Goal: Information Seeking & Learning: Learn about a topic

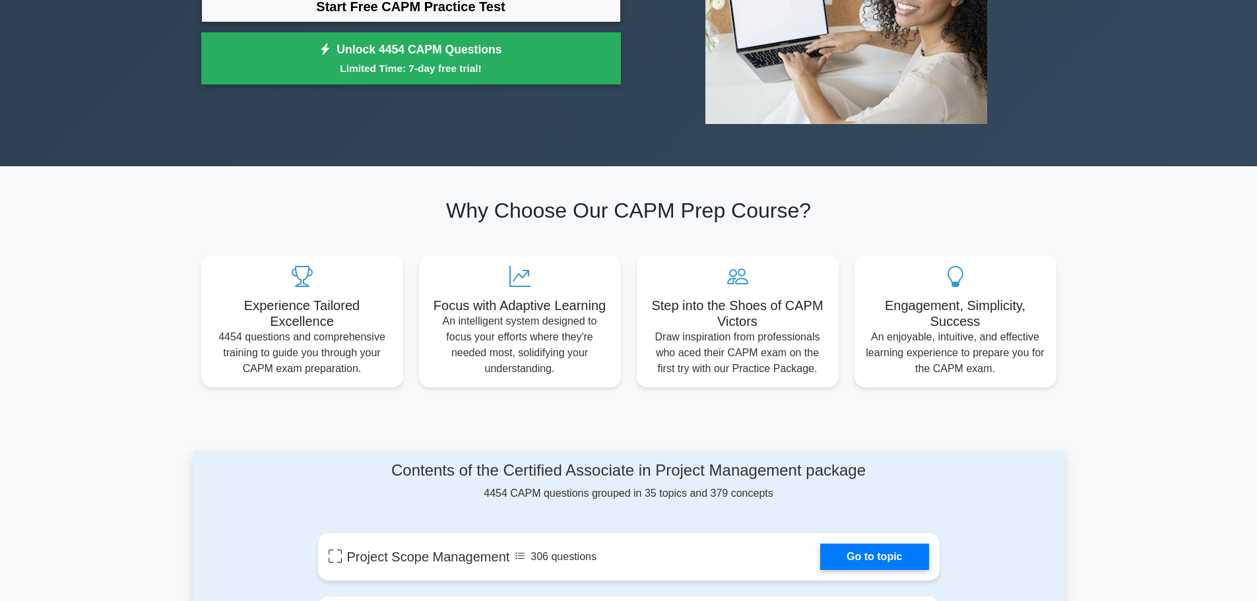
scroll to position [132, 0]
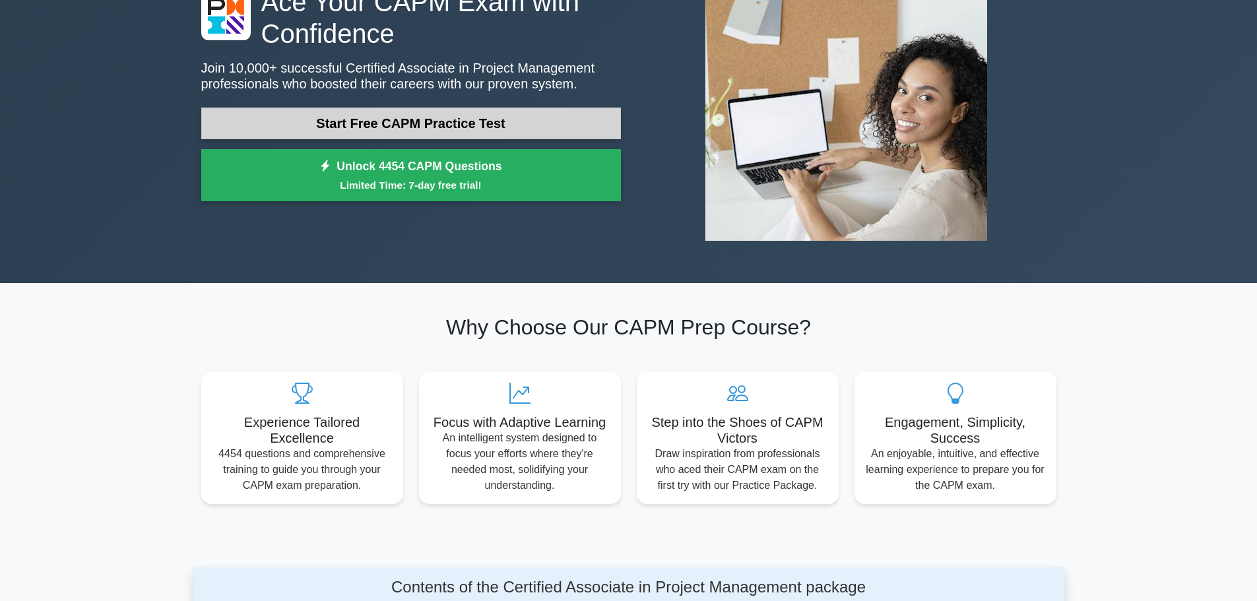
click at [408, 121] on link "Start Free CAPM Practice Test" at bounding box center [411, 124] width 420 height 32
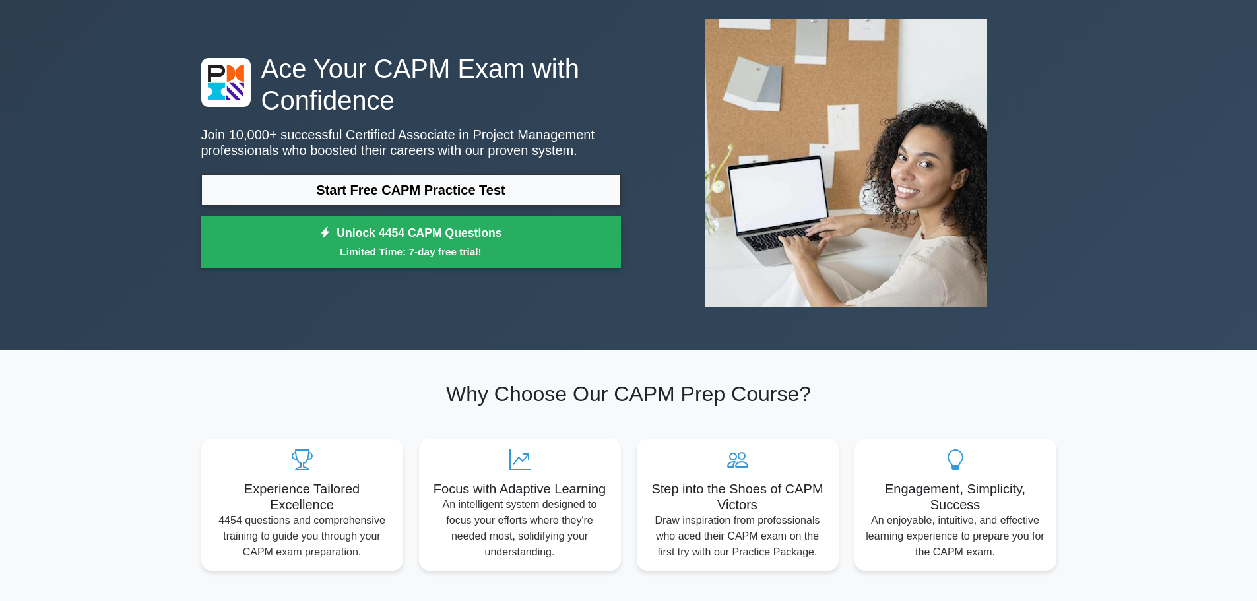
scroll to position [0, 0]
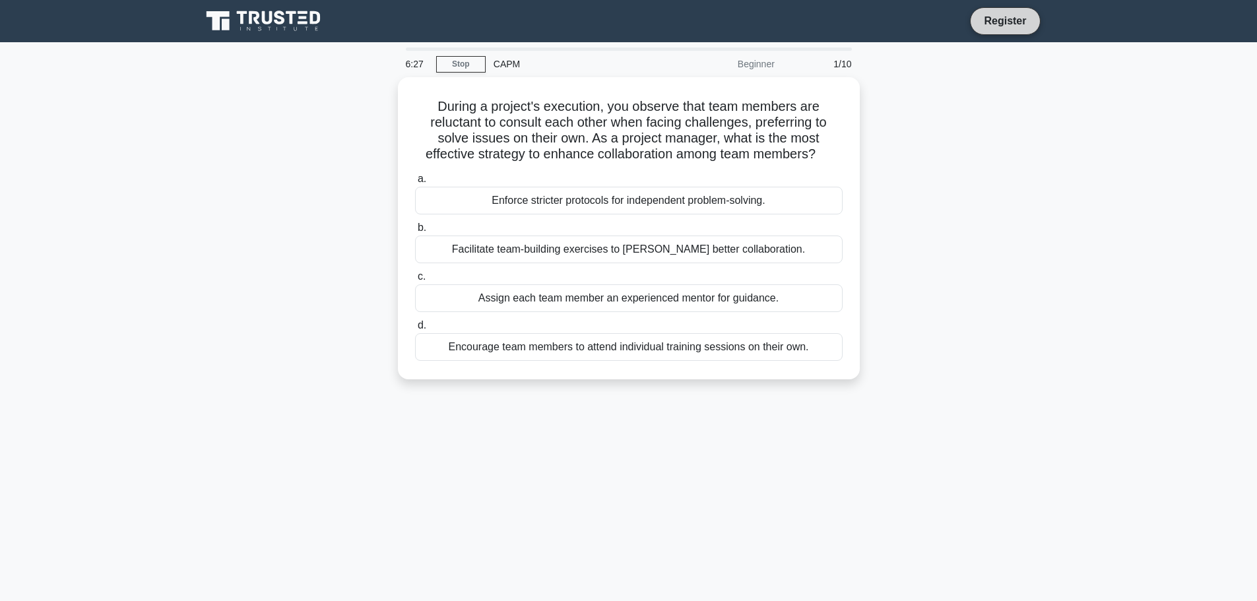
click at [1003, 19] on link "Register" at bounding box center [1005, 21] width 58 height 16
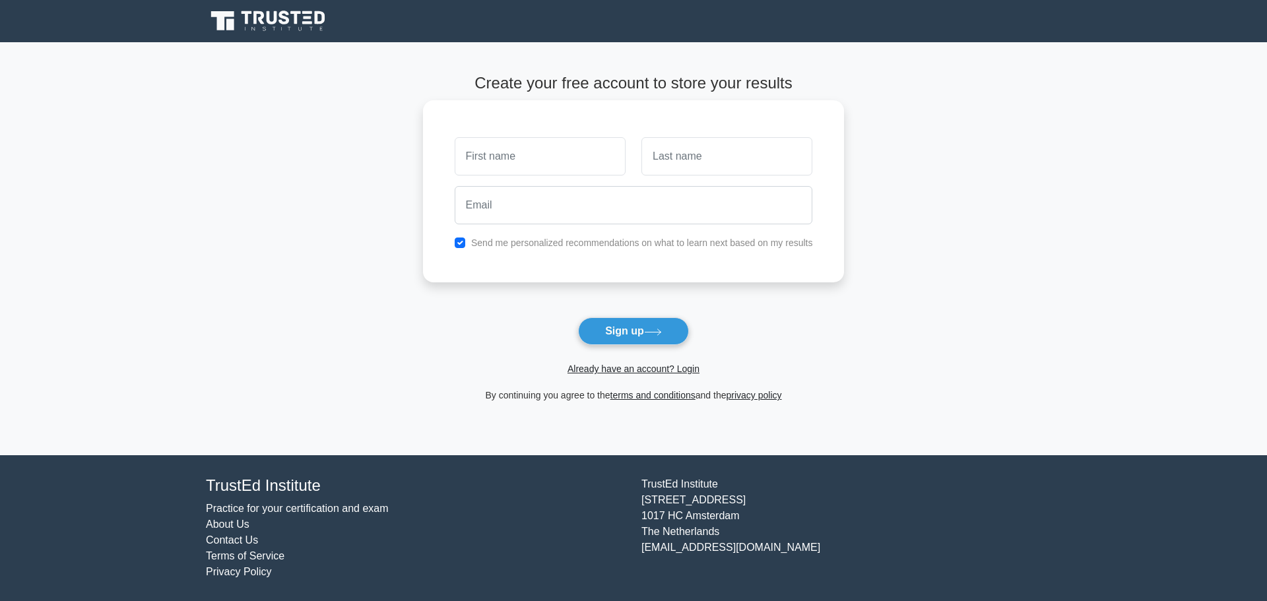
click at [517, 153] on input "text" at bounding box center [539, 156] width 171 height 38
type input "Francisco"
click at [713, 159] on input "text" at bounding box center [726, 156] width 171 height 38
type input "Ferreira"
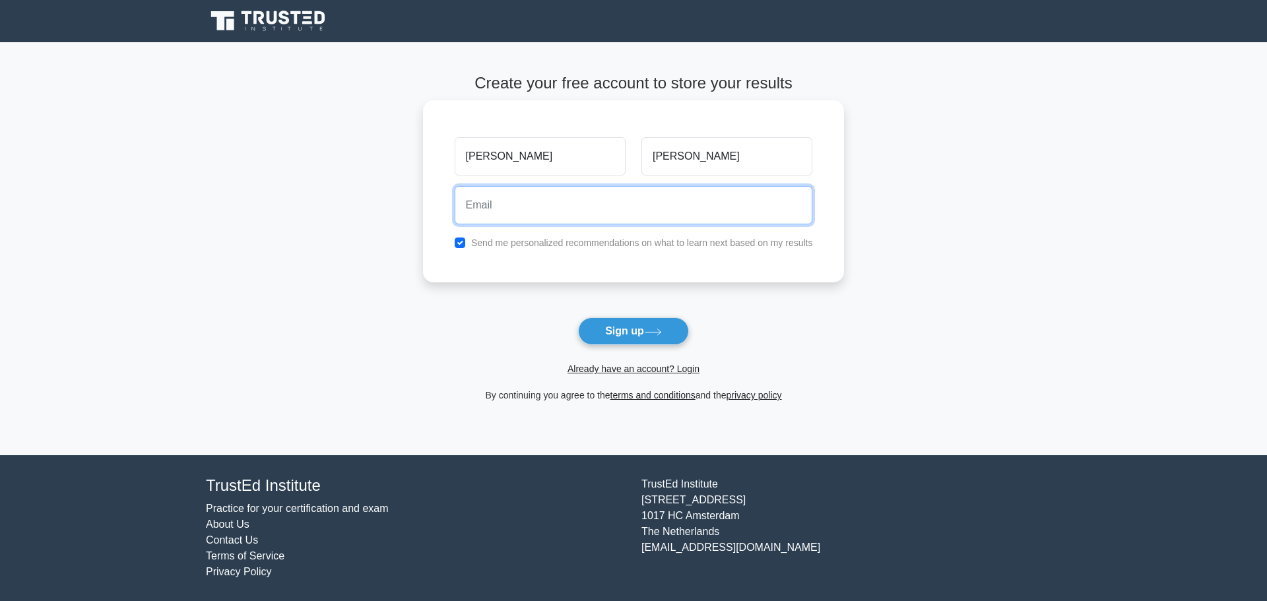
click at [651, 215] on input "email" at bounding box center [633, 205] width 358 height 38
type input "fmcostaferreira@gmail.com"
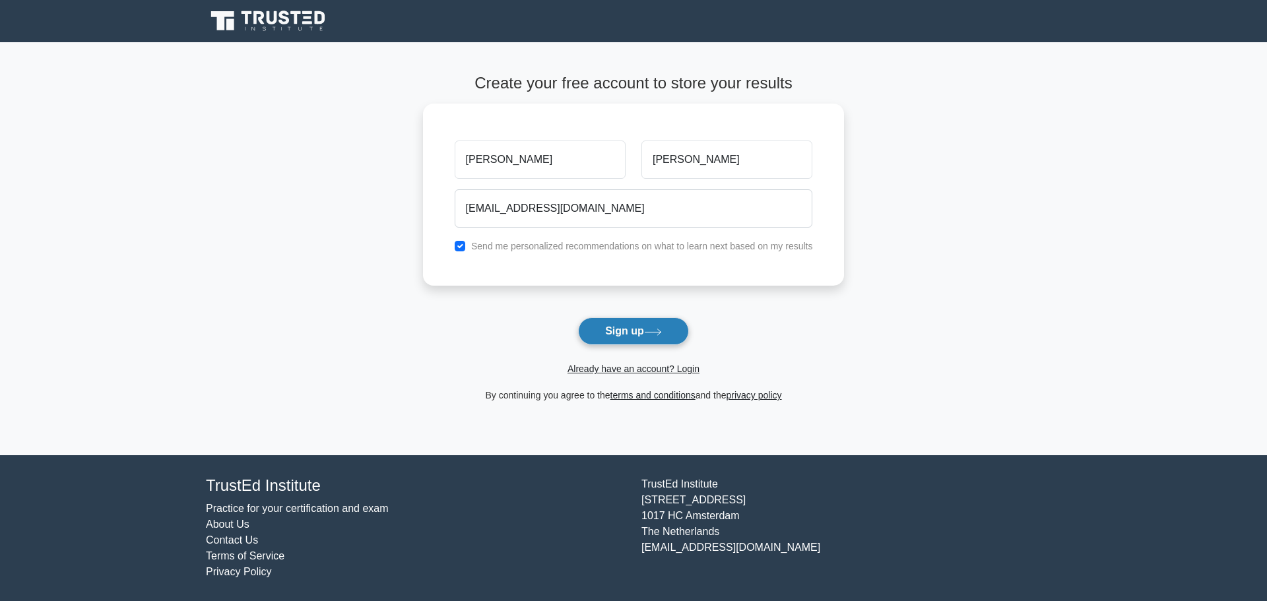
click at [617, 334] on button "Sign up" at bounding box center [633, 331] width 111 height 28
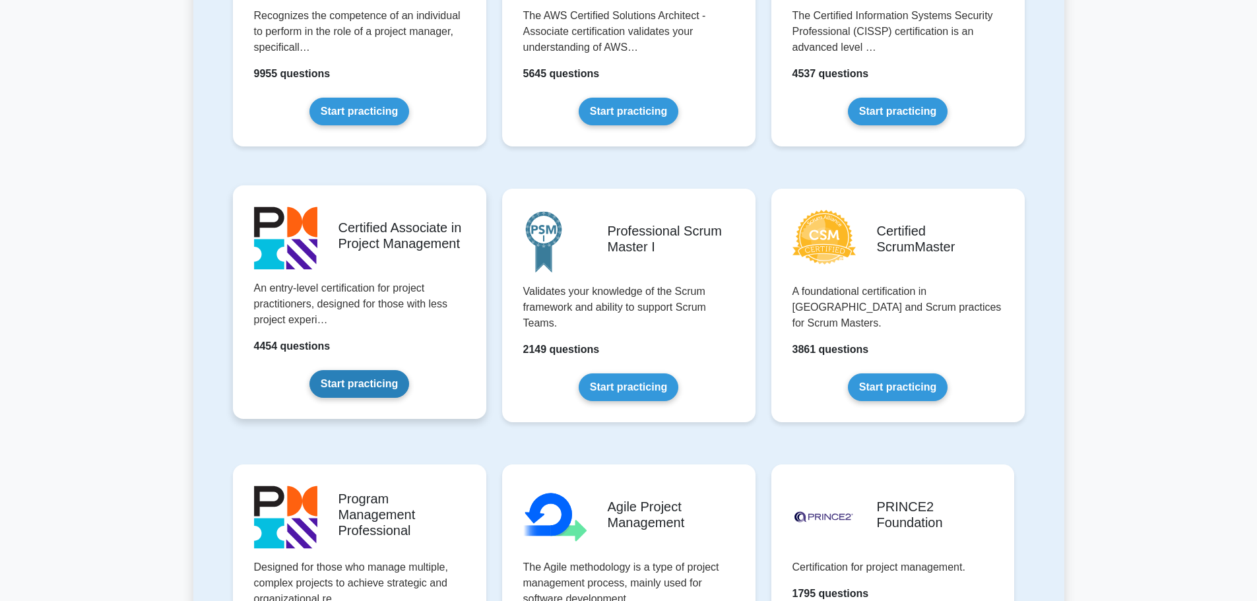
scroll to position [396, 0]
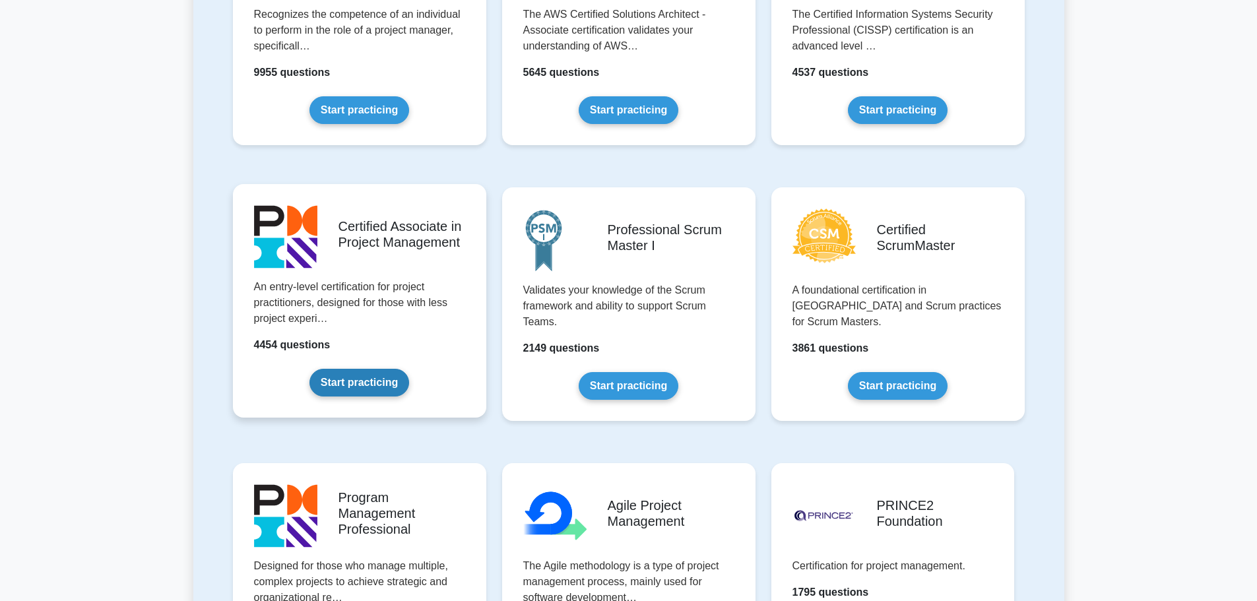
click at [373, 371] on link "Start practicing" at bounding box center [359, 383] width 100 height 28
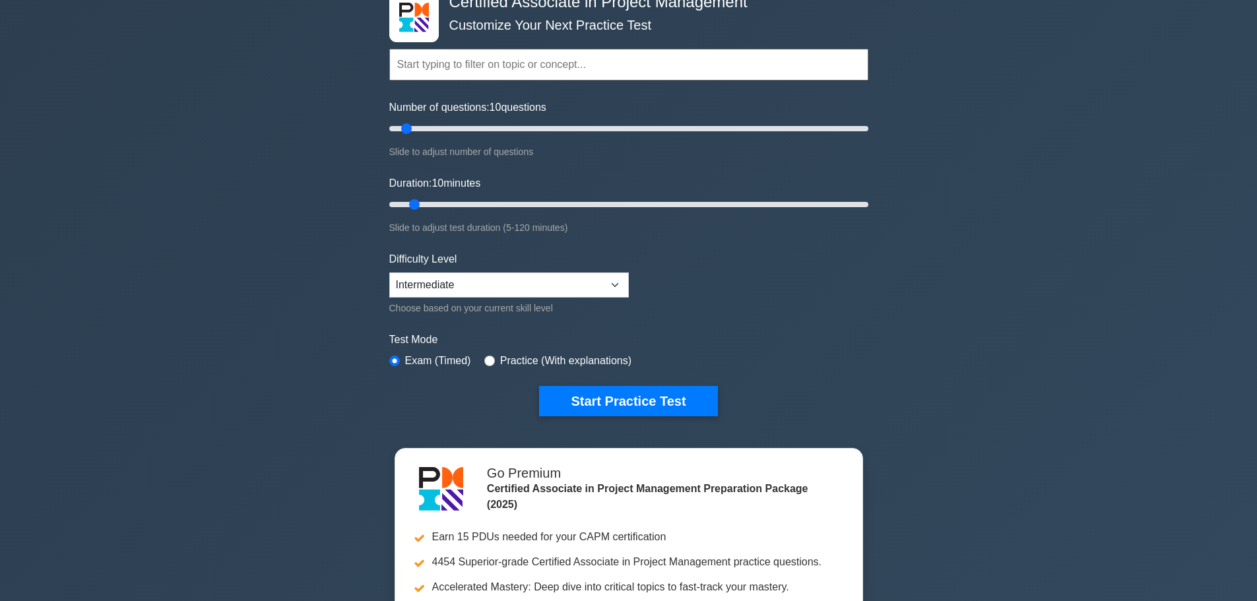
scroll to position [66, 0]
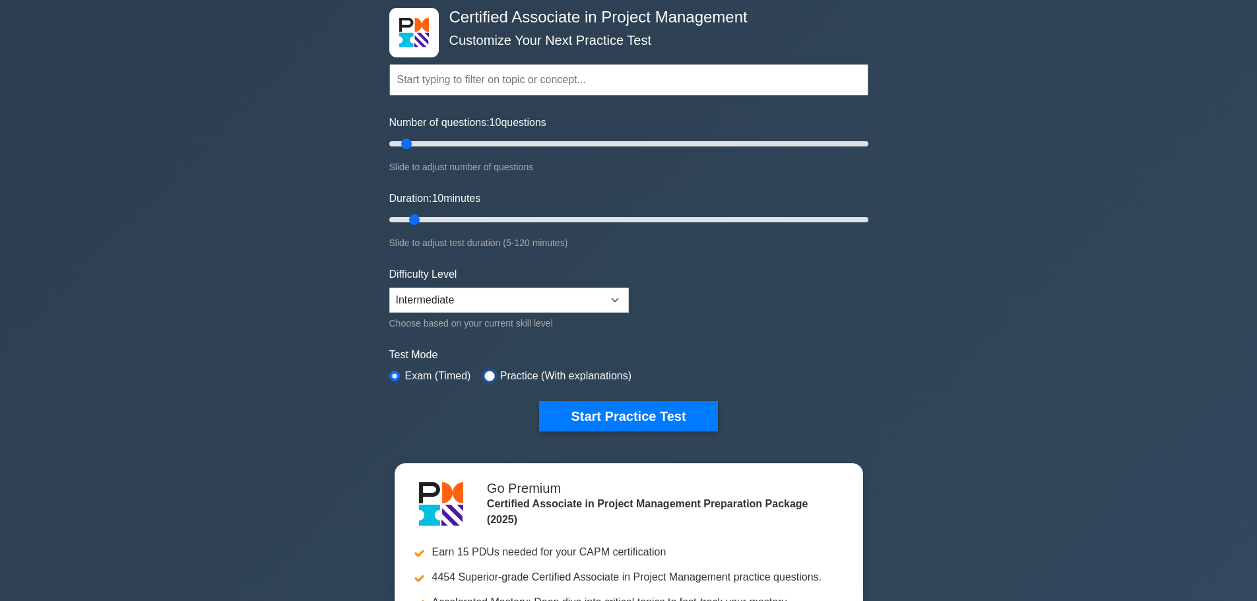
click at [485, 371] on input "radio" at bounding box center [489, 376] width 11 height 11
radio input "true"
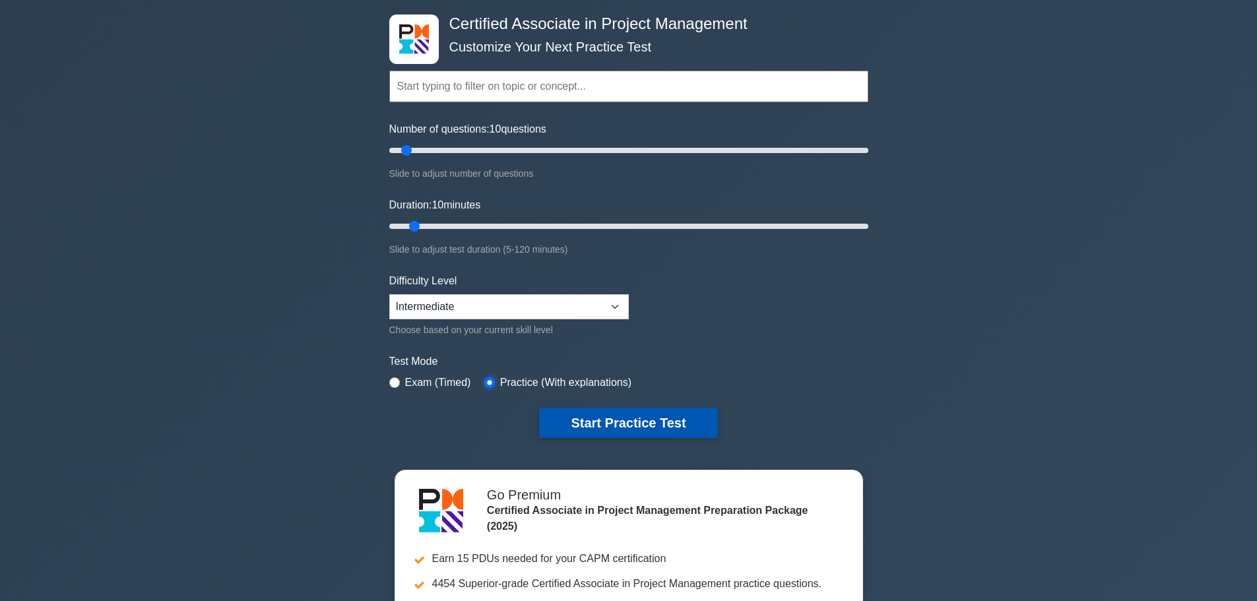
scroll to position [0, 0]
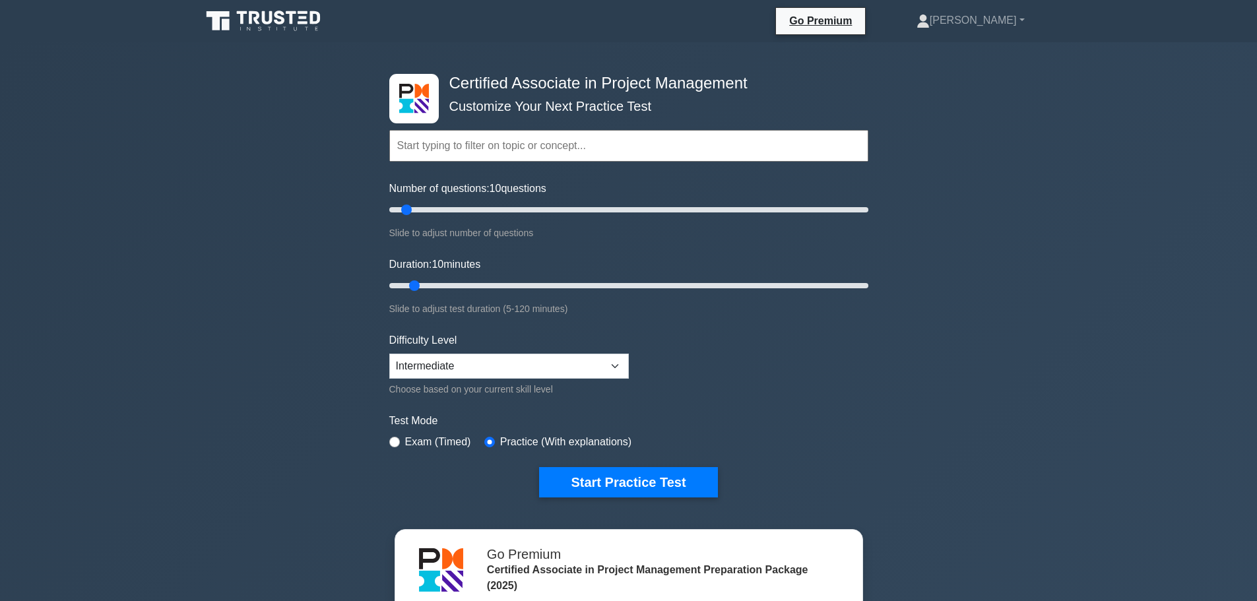
click at [533, 144] on input "text" at bounding box center [628, 146] width 479 height 32
drag, startPoint x: 408, startPoint y: 210, endPoint x: 491, endPoint y: 202, distance: 82.8
click at [491, 202] on input "Number of questions: 45 questions" at bounding box center [628, 210] width 479 height 16
drag, startPoint x: 487, startPoint y: 204, endPoint x: 503, endPoint y: 204, distance: 15.8
type input "50"
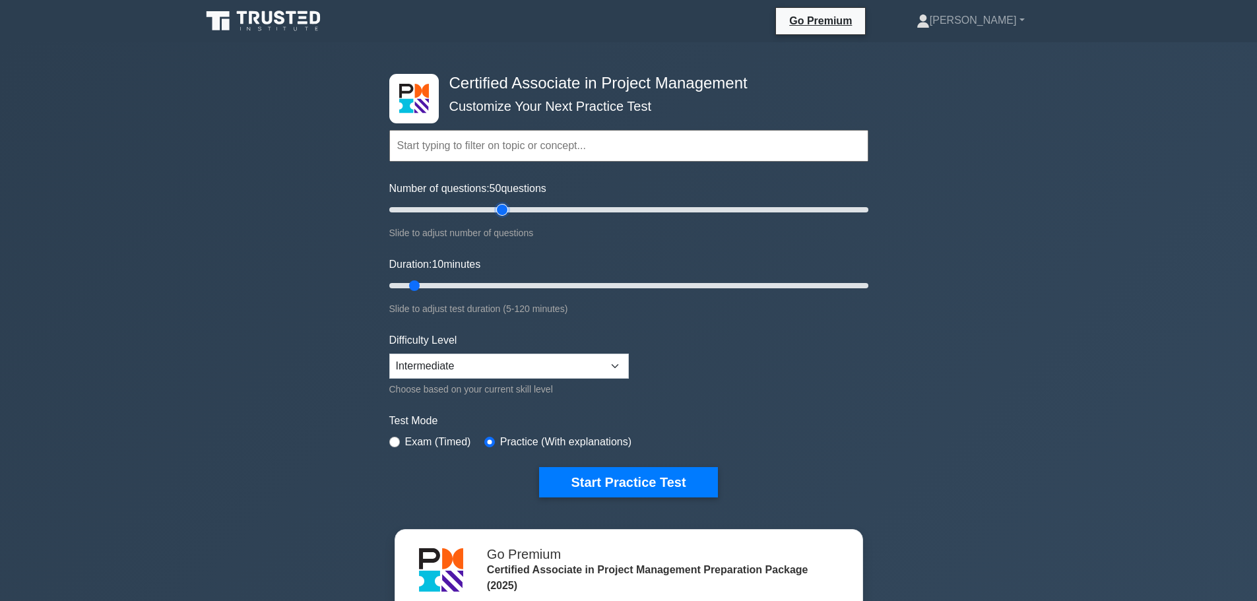
click at [503, 204] on input "Number of questions: 50 questions" at bounding box center [628, 210] width 479 height 16
click at [480, 376] on select "Beginner Intermediate Expert" at bounding box center [508, 366] width 239 height 25
click at [389, 354] on select "Beginner Intermediate Expert" at bounding box center [508, 366] width 239 height 25
click at [651, 487] on button "Start Practice Test" at bounding box center [628, 482] width 178 height 30
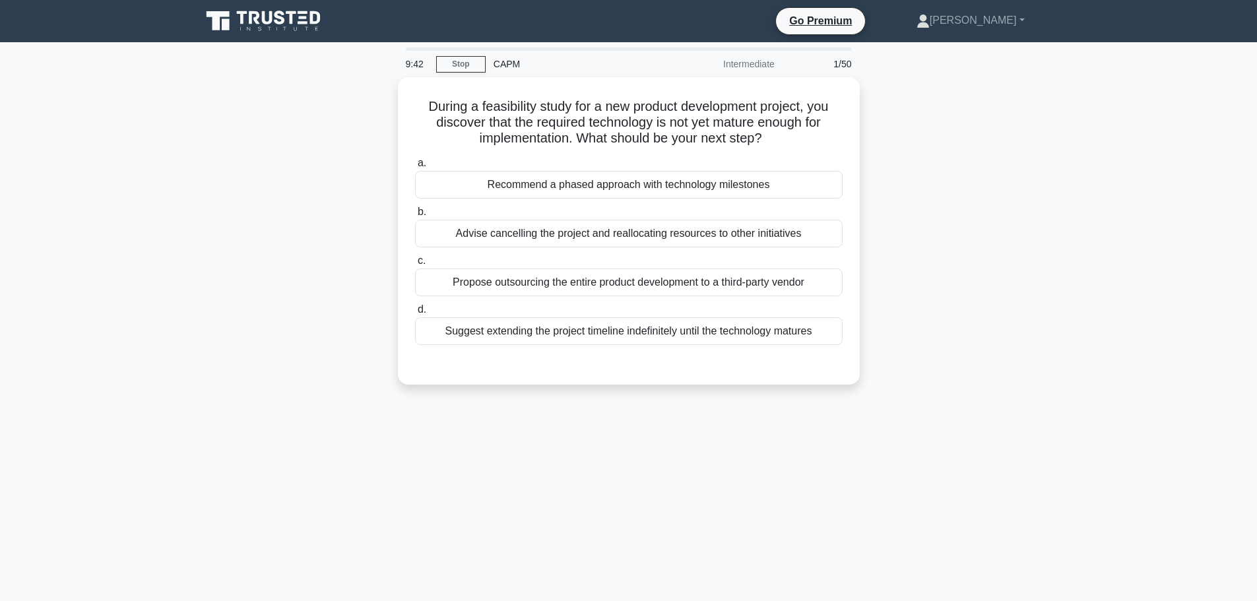
drag, startPoint x: 42, startPoint y: 0, endPoint x: 1171, endPoint y: 347, distance: 1180.8
click at [1171, 351] on main "9:42 Stop CAPM Intermediate 1/50 During a feasibility study for a new product d…" at bounding box center [628, 377] width 1257 height 670
